Goal: Use online tool/utility: Utilize a website feature to perform a specific function

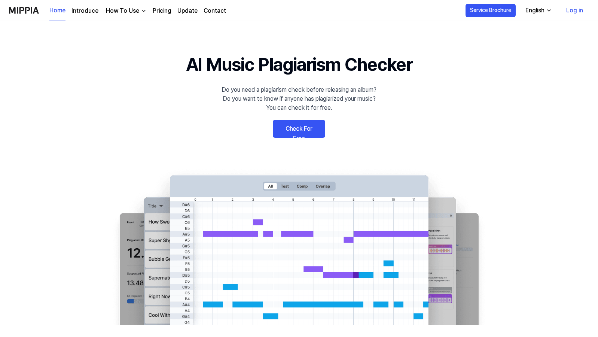
click at [511, 313] on 배너 "AI Music Plagiarism Checker Do you need a plagiarism check before releasing an …" at bounding box center [299, 188] width 539 height 274
click at [298, 129] on link "Check For Free" at bounding box center [299, 129] width 52 height 18
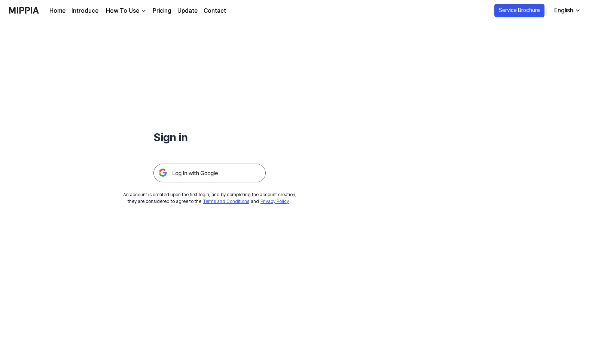
click at [501, 301] on div "Sign in An account is created upon the first login, and by completing the accou…" at bounding box center [299, 179] width 598 height 316
click at [221, 174] on img at bounding box center [209, 173] width 112 height 19
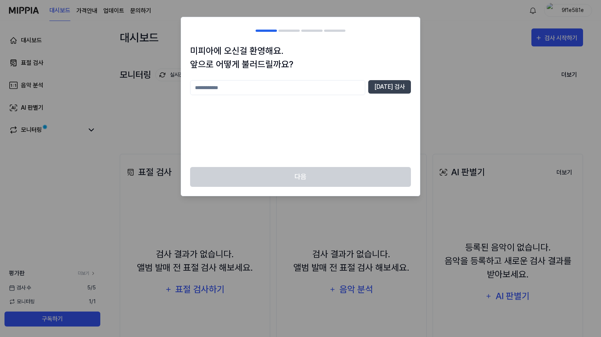
click at [314, 85] on input "text" at bounding box center [277, 87] width 175 height 15
type input "*******"
click at [399, 89] on button "[DATE] 검사" at bounding box center [389, 86] width 43 height 13
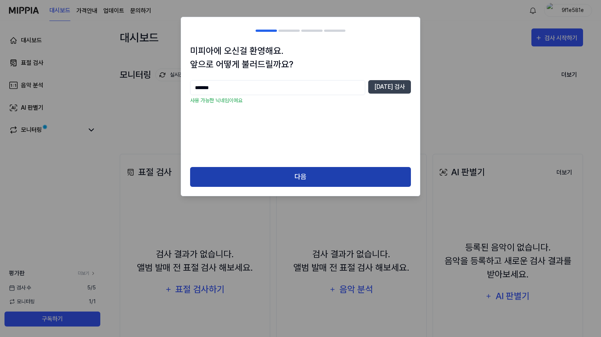
click at [328, 176] on button "다음" at bounding box center [300, 177] width 221 height 20
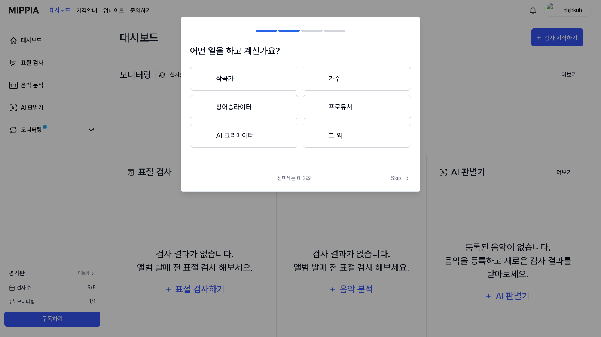
click at [256, 76] on button "작곡가" at bounding box center [244, 79] width 108 height 24
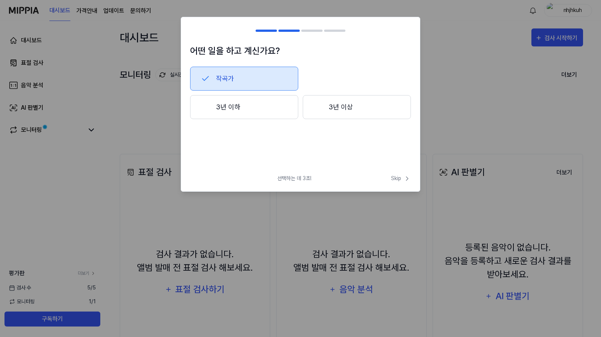
click at [269, 30] on div at bounding box center [266, 31] width 21 height 2
click at [392, 178] on span "Skip" at bounding box center [401, 178] width 20 height 8
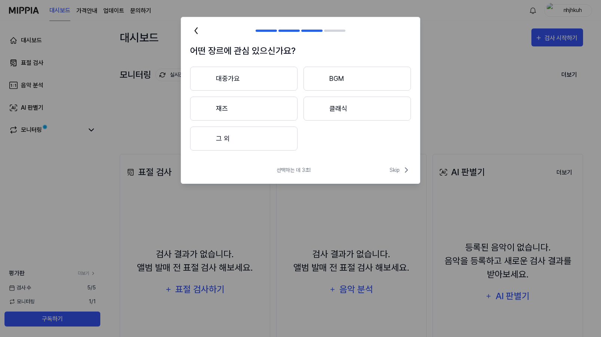
click at [195, 32] on icon at bounding box center [196, 31] width 12 height 12
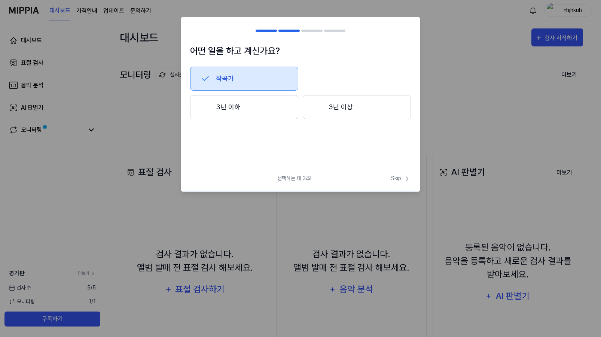
click at [198, 31] on div at bounding box center [194, 30] width 9 height 9
click at [279, 213] on div at bounding box center [300, 168] width 601 height 337
click at [219, 76] on button "작곡가" at bounding box center [244, 79] width 108 height 24
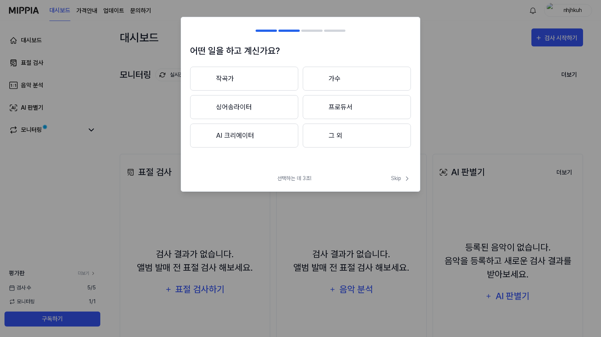
click at [255, 135] on button "AI 크리에이터" at bounding box center [244, 136] width 108 height 24
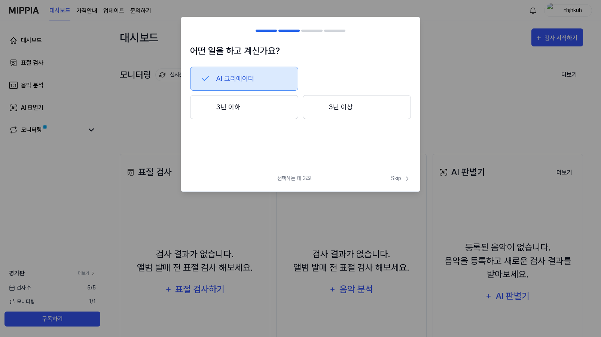
click at [262, 107] on button "3년 이하" at bounding box center [244, 107] width 108 height 24
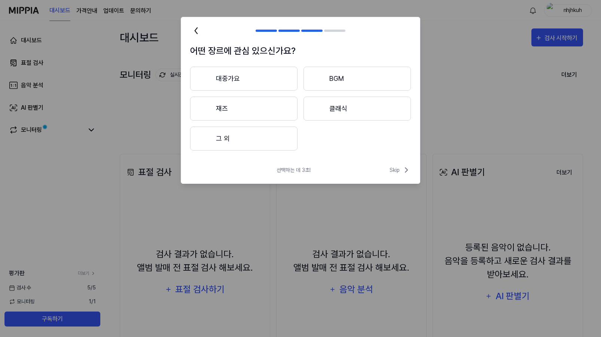
click at [255, 138] on button "그 외" at bounding box center [243, 139] width 107 height 24
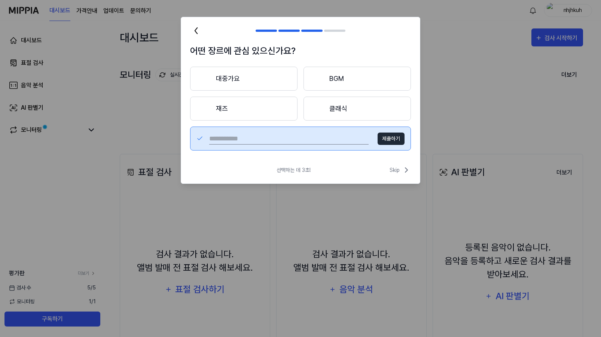
drag, startPoint x: 335, startPoint y: 137, endPoint x: 340, endPoint y: 130, distance: 8.7
click at [335, 137] on input "text" at bounding box center [288, 139] width 159 height 12
type input "***"
click at [388, 137] on button "제출하기" at bounding box center [391, 139] width 27 height 12
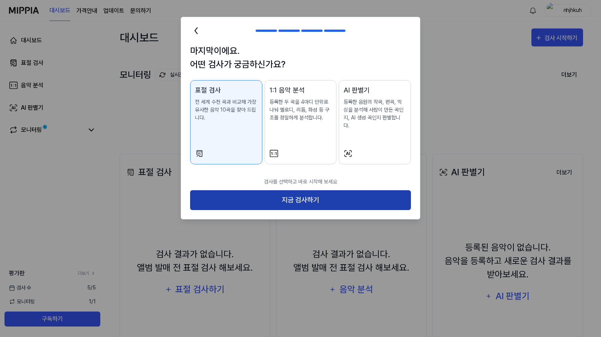
click at [303, 196] on button "지금 검사하기" at bounding box center [300, 200] width 221 height 20
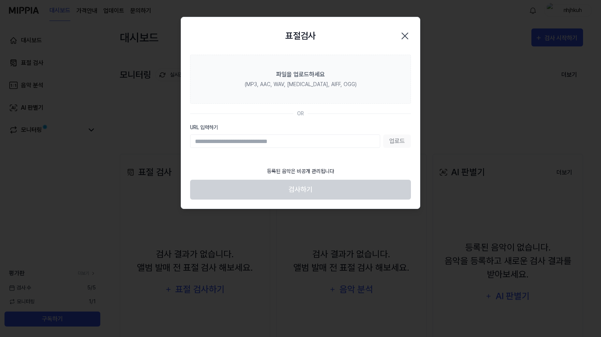
click at [393, 140] on div "업로드" at bounding box center [300, 140] width 221 height 13
click at [288, 139] on input "URL 입력하기" at bounding box center [285, 140] width 190 height 13
click at [403, 39] on icon "button" at bounding box center [405, 36] width 6 height 6
